Goal: Find specific page/section: Find specific page/section

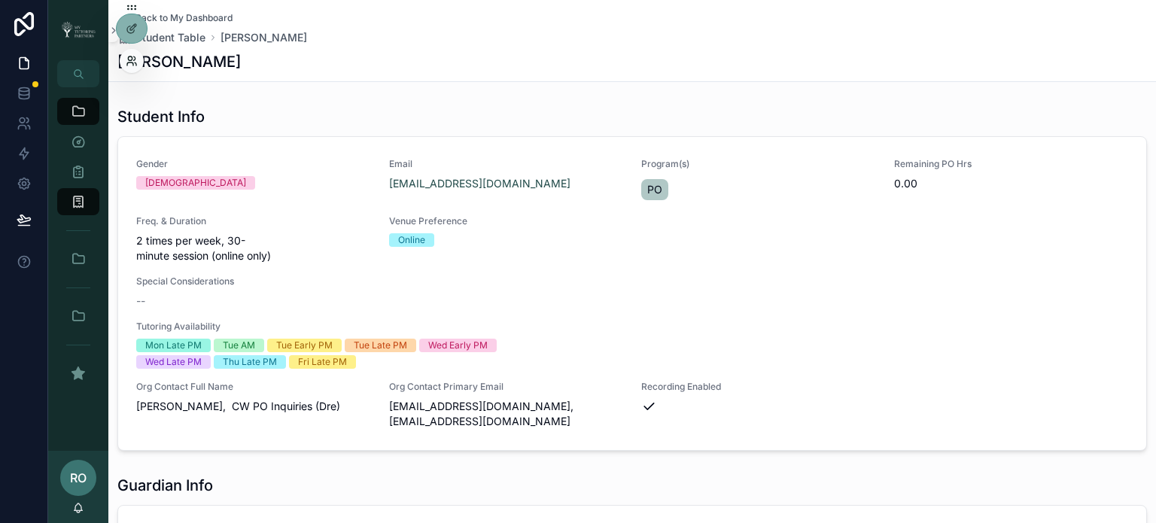
click at [127, 59] on icon at bounding box center [132, 61] width 12 height 12
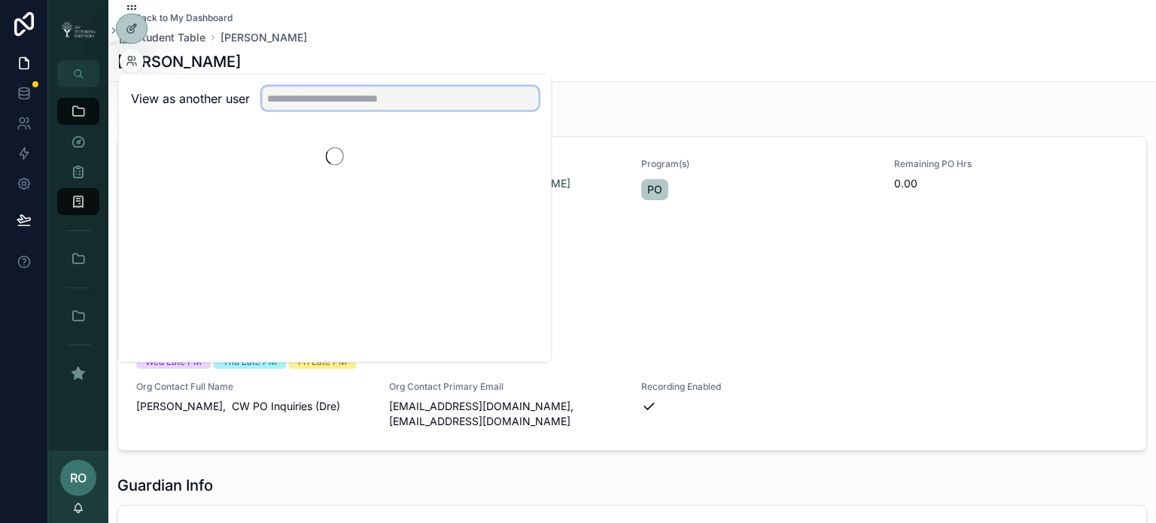
click at [329, 99] on input "text" at bounding box center [400, 99] width 277 height 24
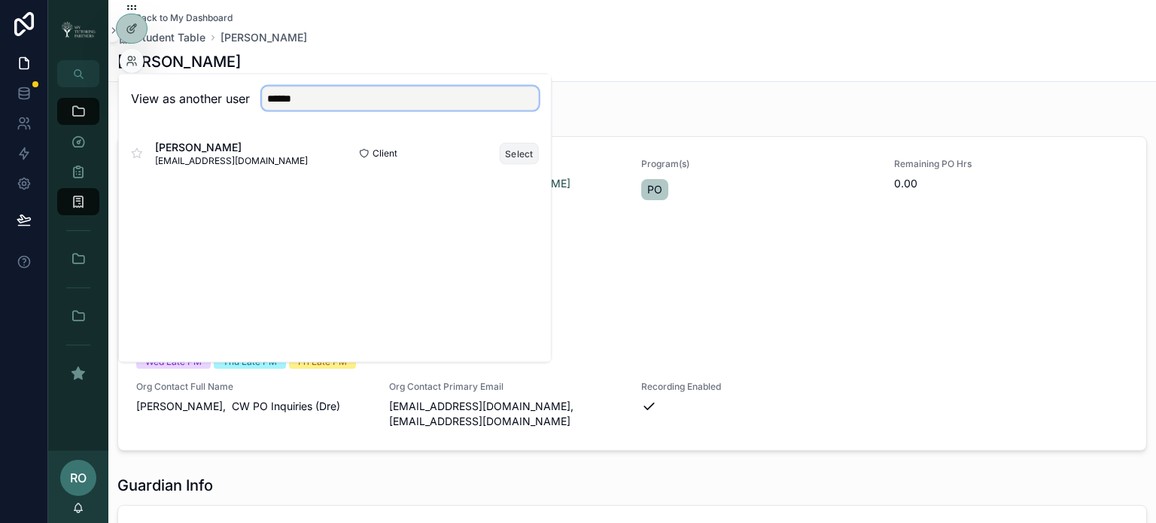
type input "******"
click at [518, 156] on button "Select" at bounding box center [519, 153] width 39 height 22
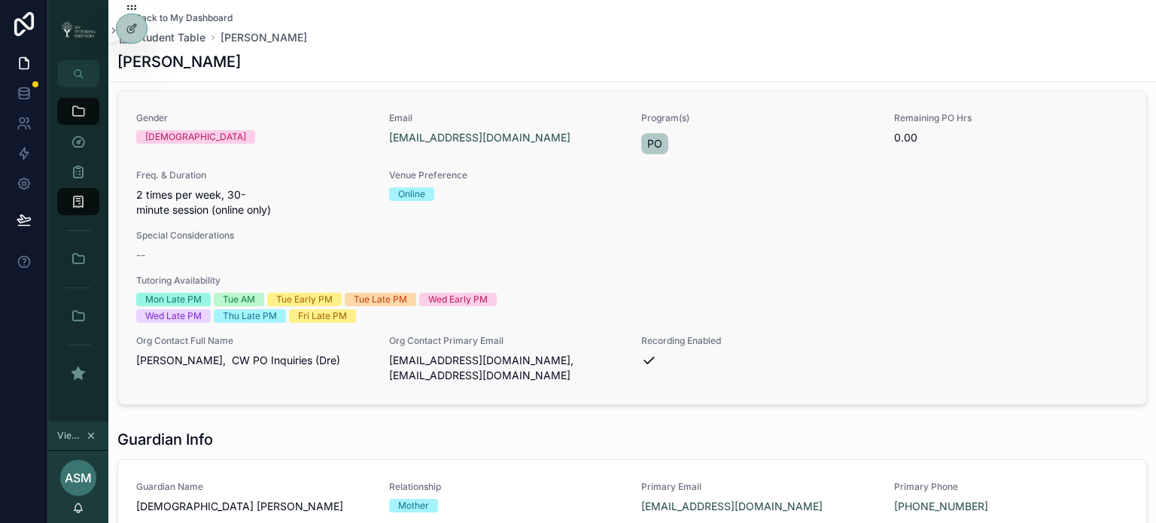
scroll to position [175, 0]
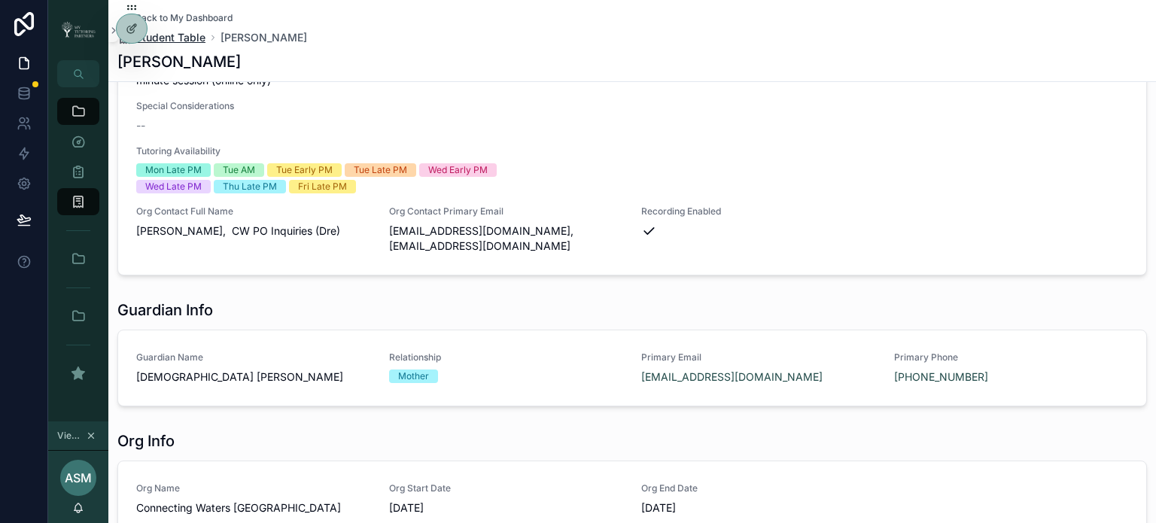
click at [178, 36] on span "Student Table" at bounding box center [170, 37] width 70 height 15
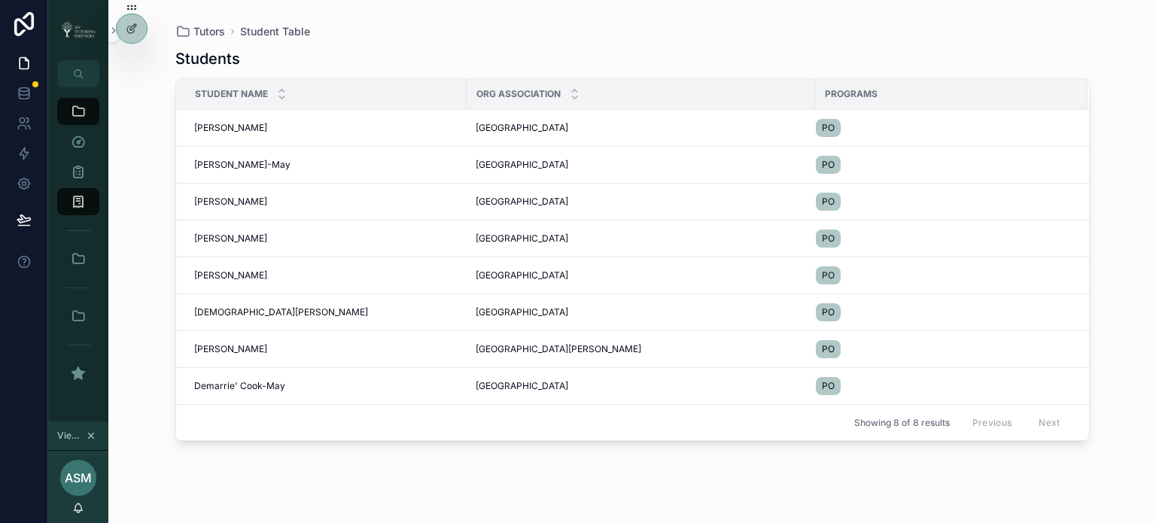
drag, startPoint x: 138, startPoint y: 24, endPoint x: 188, endPoint y: 23, distance: 49.7
click at [208, 23] on div "Tutors My Dashboard Sessions Overview Student Table Students Organizations Tuto…" at bounding box center [602, 261] width 1108 height 523
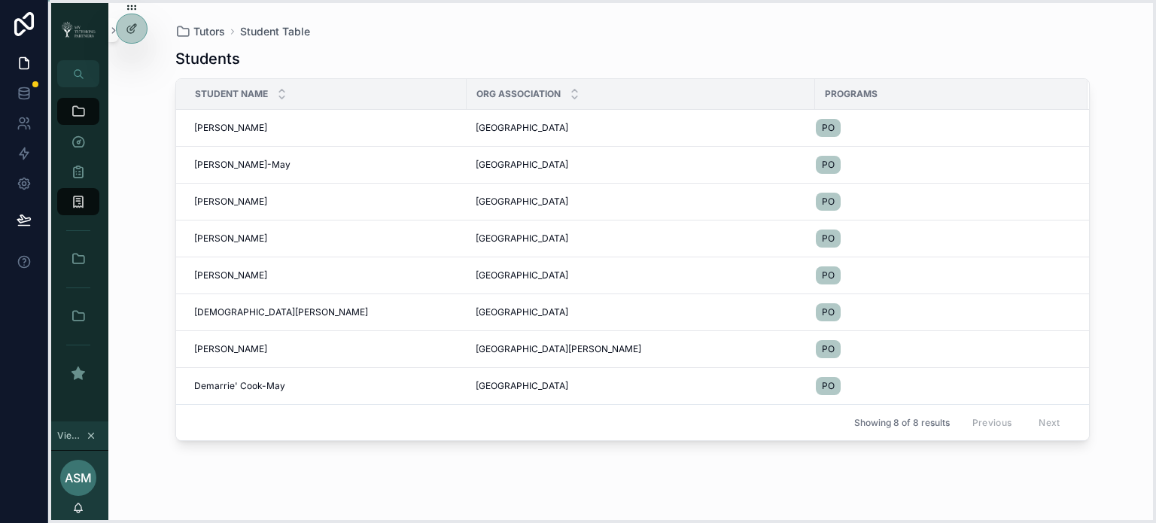
click at [127, 2] on icon at bounding box center [132, 8] width 12 height 12
drag, startPoint x: 132, startPoint y: 5, endPoint x: 169, endPoint y: 7, distance: 36.2
click at [169, 7] on icon at bounding box center [163, 8] width 12 height 12
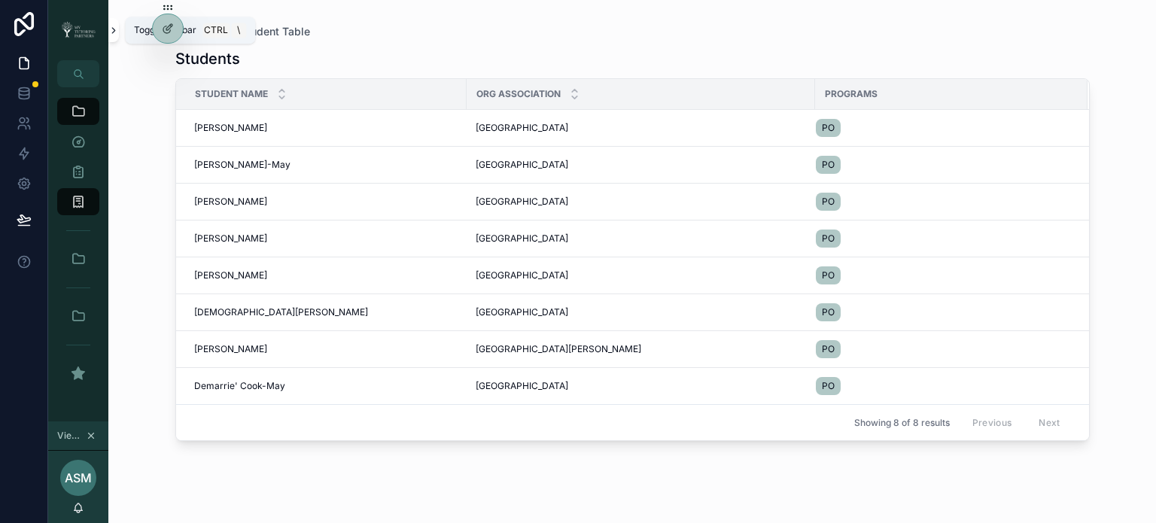
click at [114, 27] on icon "scrollable content" at bounding box center [113, 30] width 11 height 11
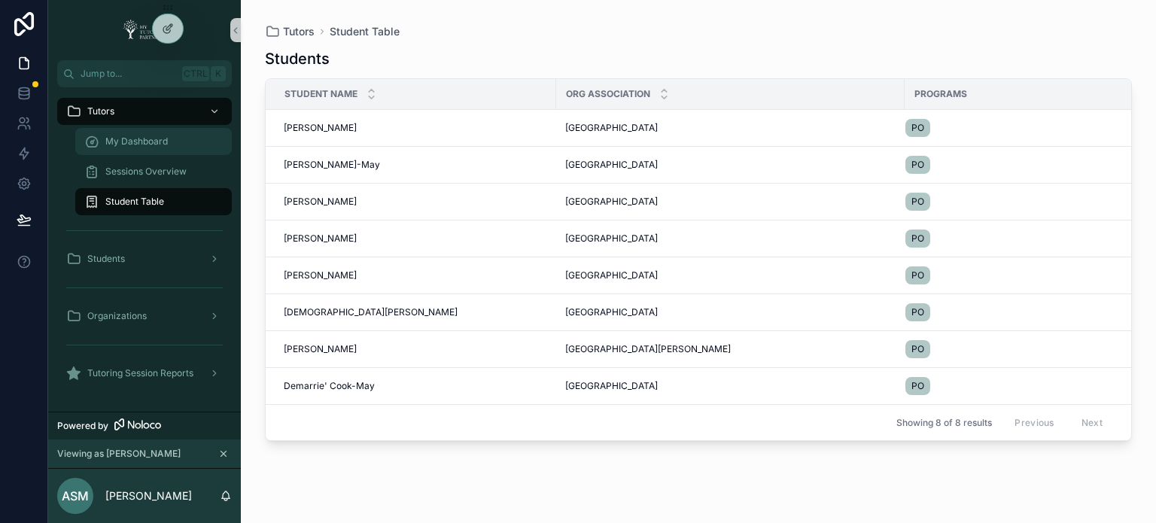
click at [148, 142] on span "My Dashboard" at bounding box center [136, 141] width 62 height 12
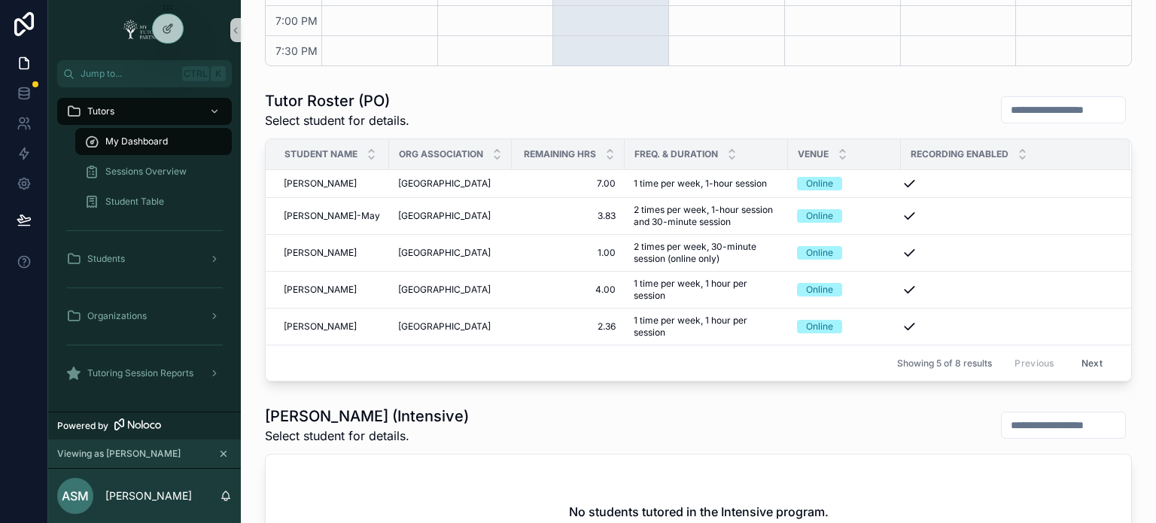
scroll to position [602, 0]
